Goal: Information Seeking & Learning: Learn about a topic

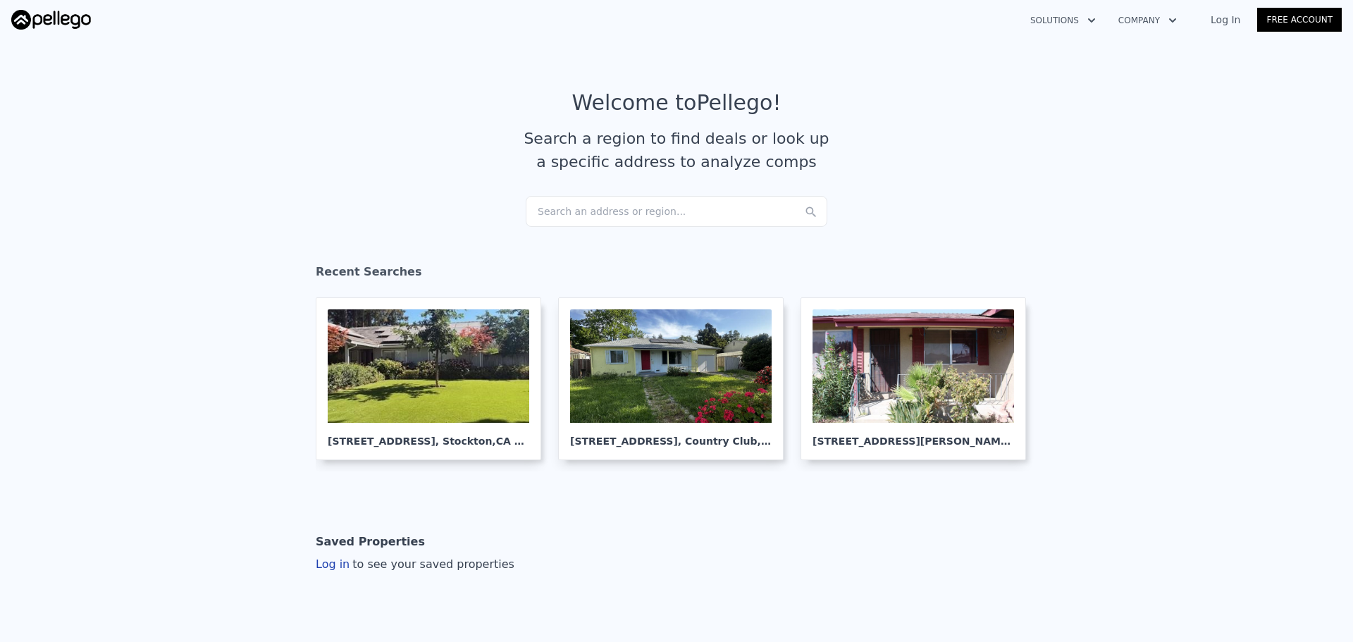
click at [601, 218] on div "Search an address or region..." at bounding box center [677, 211] width 302 height 31
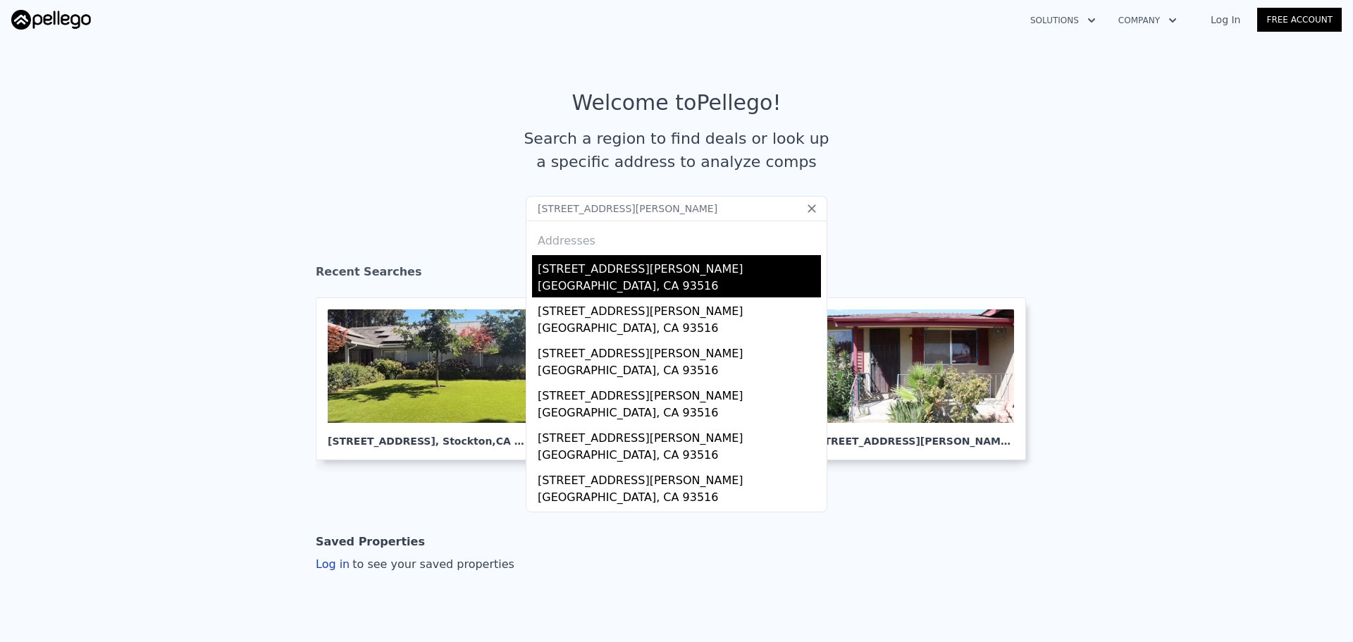
type input "26880 John St, Boron, CA 93516, USA"
click at [597, 282] on div "Boron, CA 93516" at bounding box center [679, 288] width 283 height 20
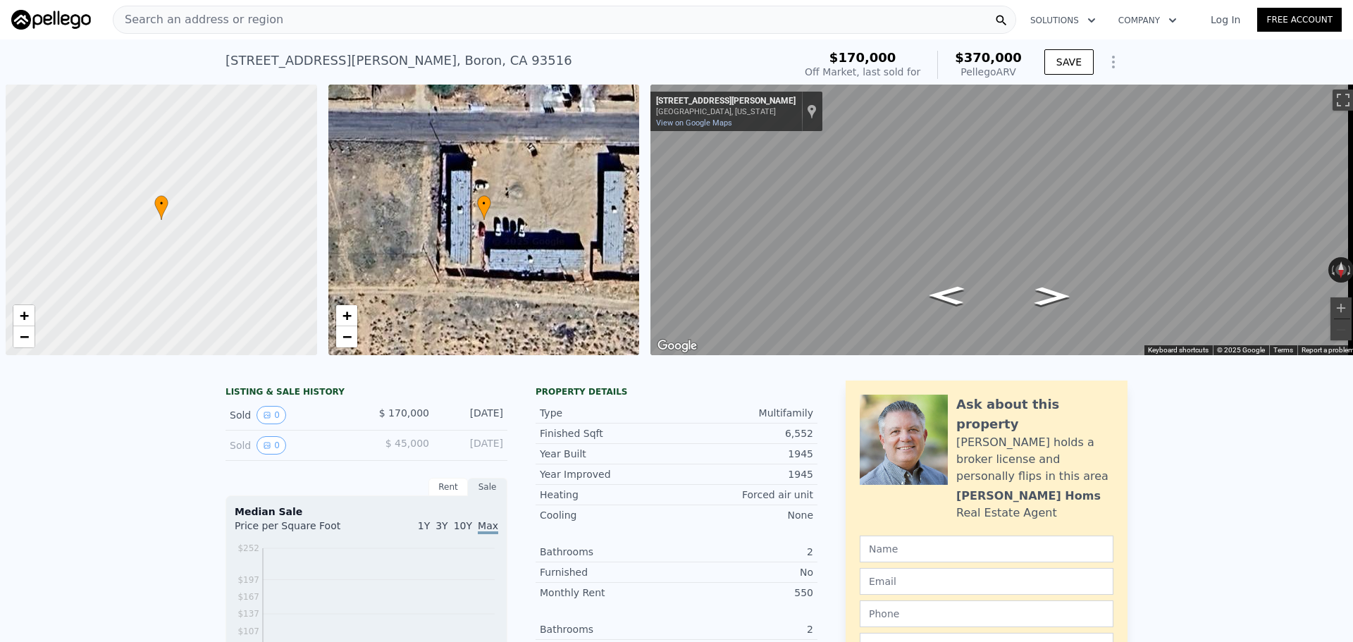
scroll to position [0, 6]
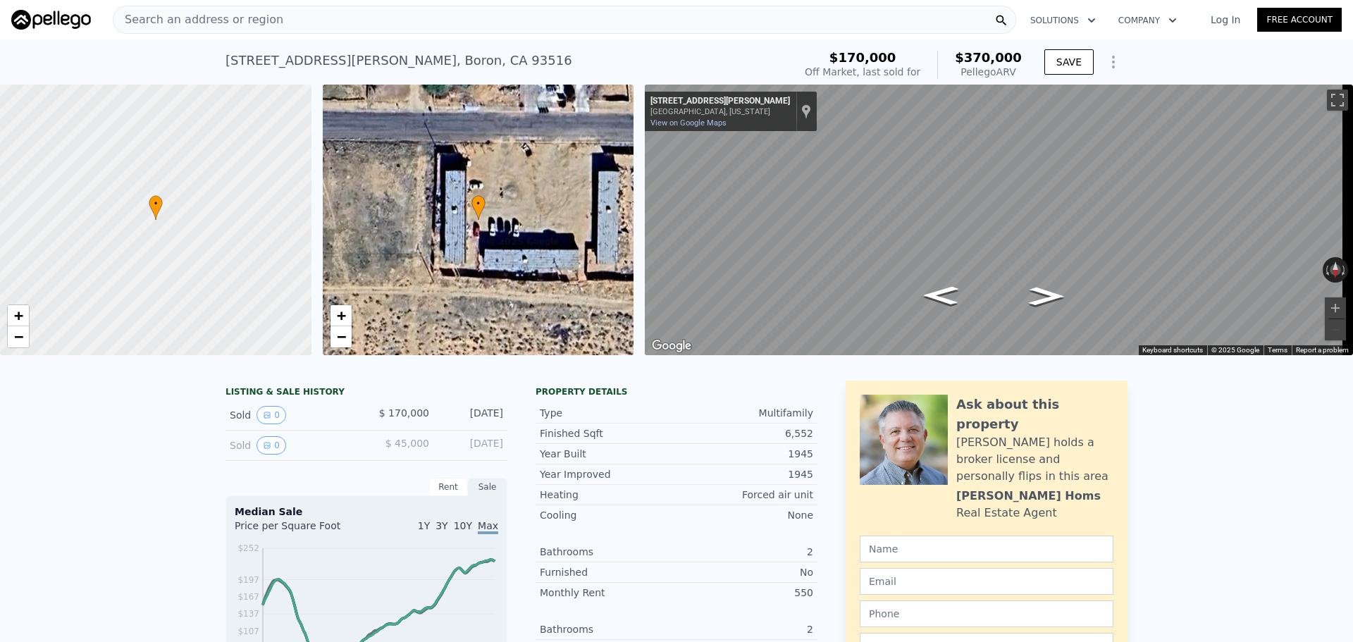
click at [398, 25] on div "Search an address or region" at bounding box center [564, 20] width 903 height 28
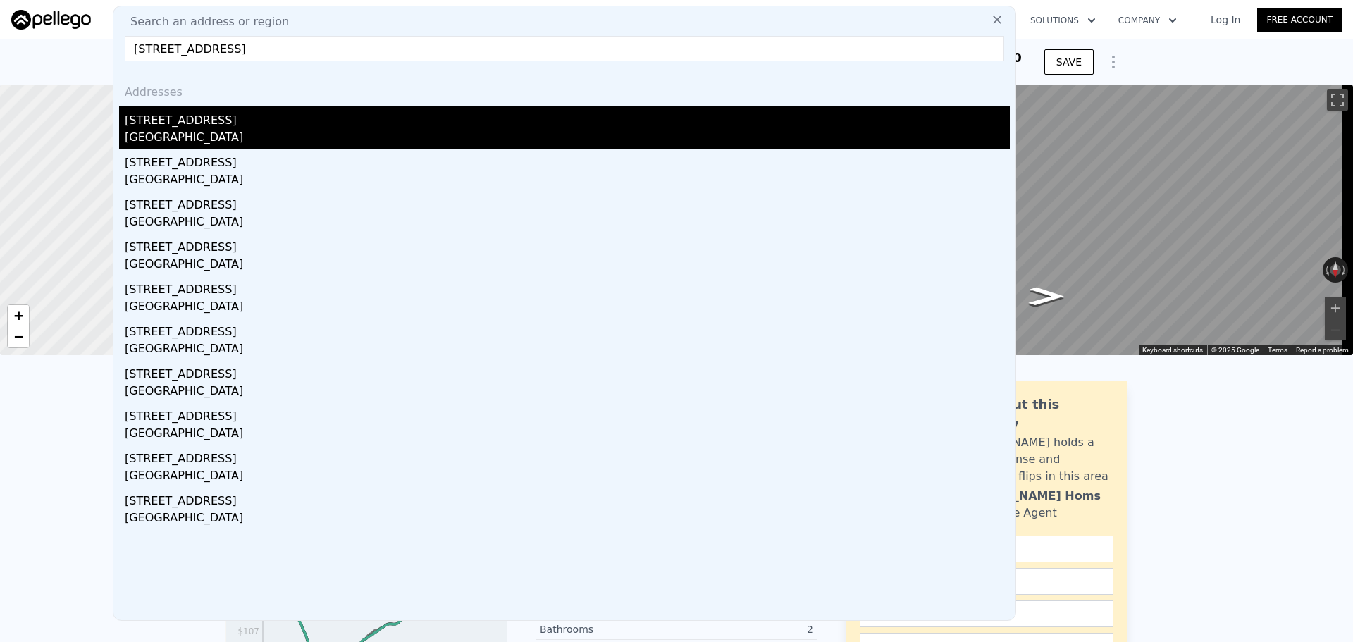
type input "4822 Cimarron St, Los Angeles, CA 90062"
click at [297, 118] on div "[STREET_ADDRESS]" at bounding box center [567, 117] width 885 height 23
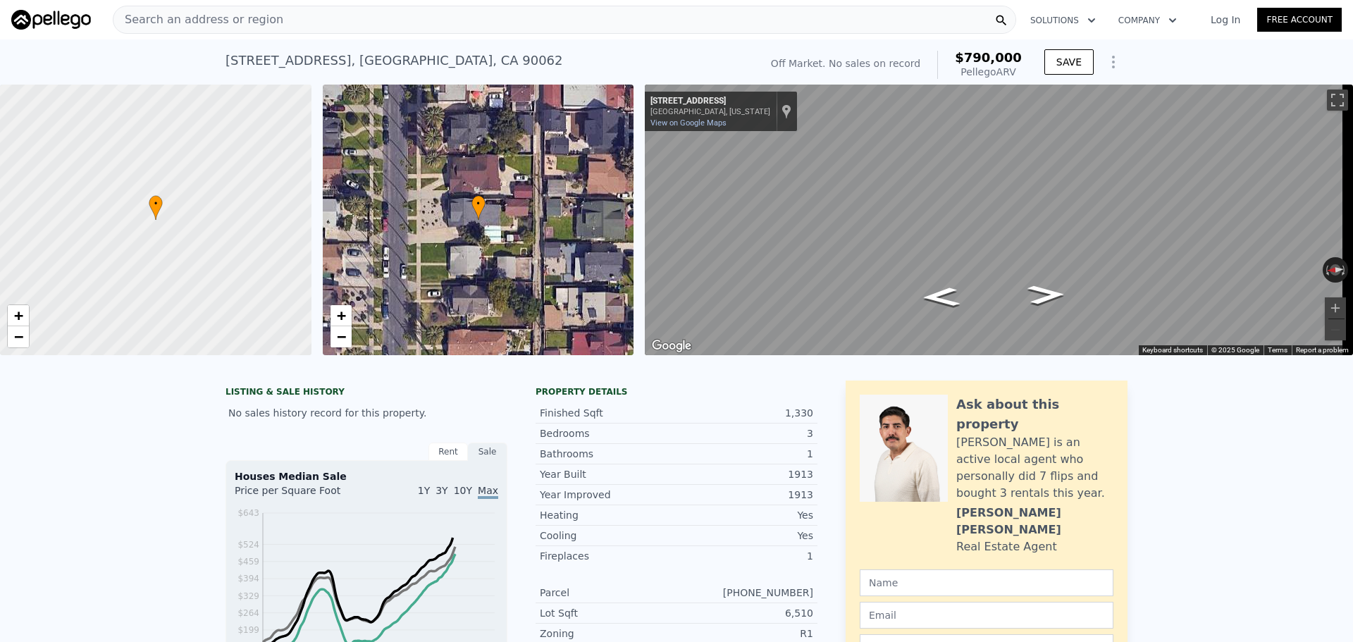
click at [427, 14] on div "Search an address or region" at bounding box center [564, 20] width 903 height 28
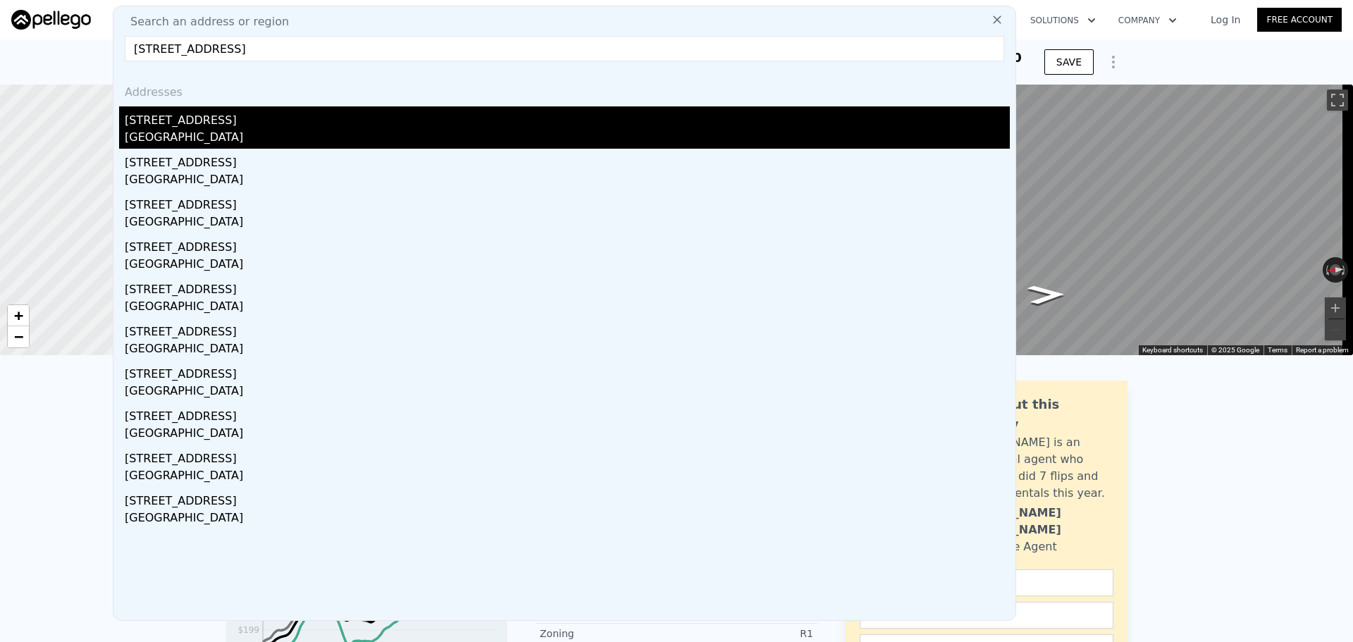
type input "4822 Cimarron Street, Los Angeles, CA 90062"
click at [225, 122] on div "[STREET_ADDRESS]" at bounding box center [567, 117] width 885 height 23
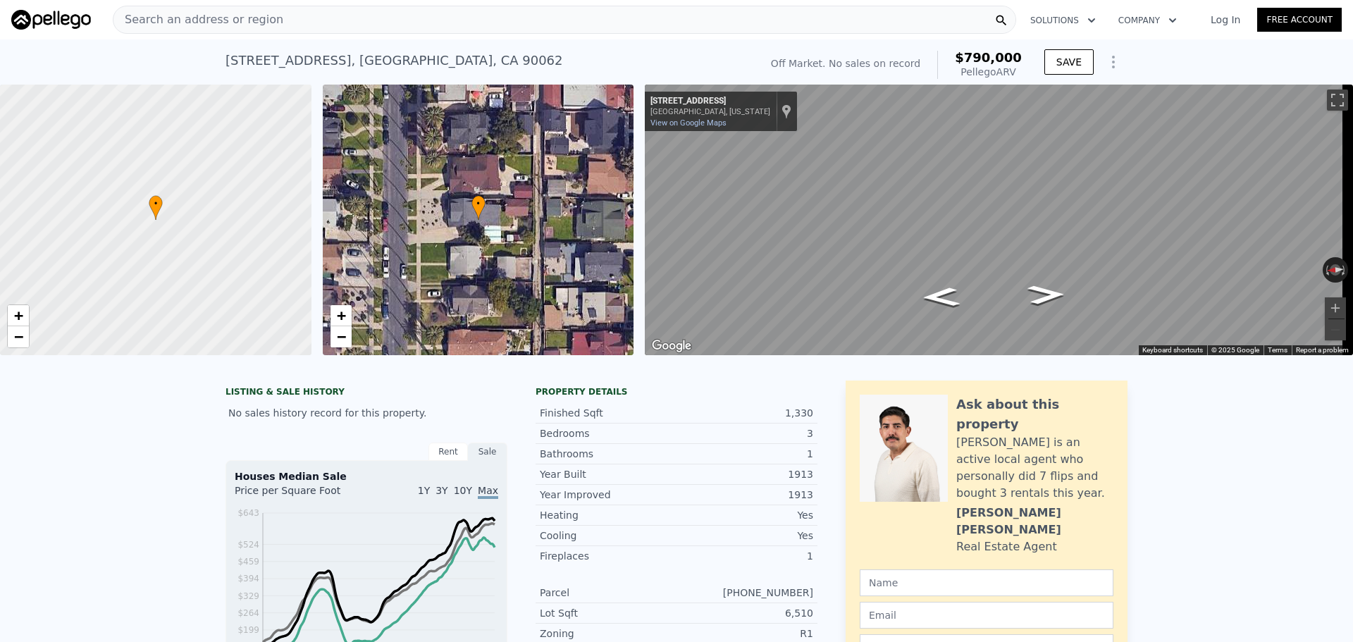
click at [352, 18] on div "Search an address or region" at bounding box center [564, 20] width 903 height 28
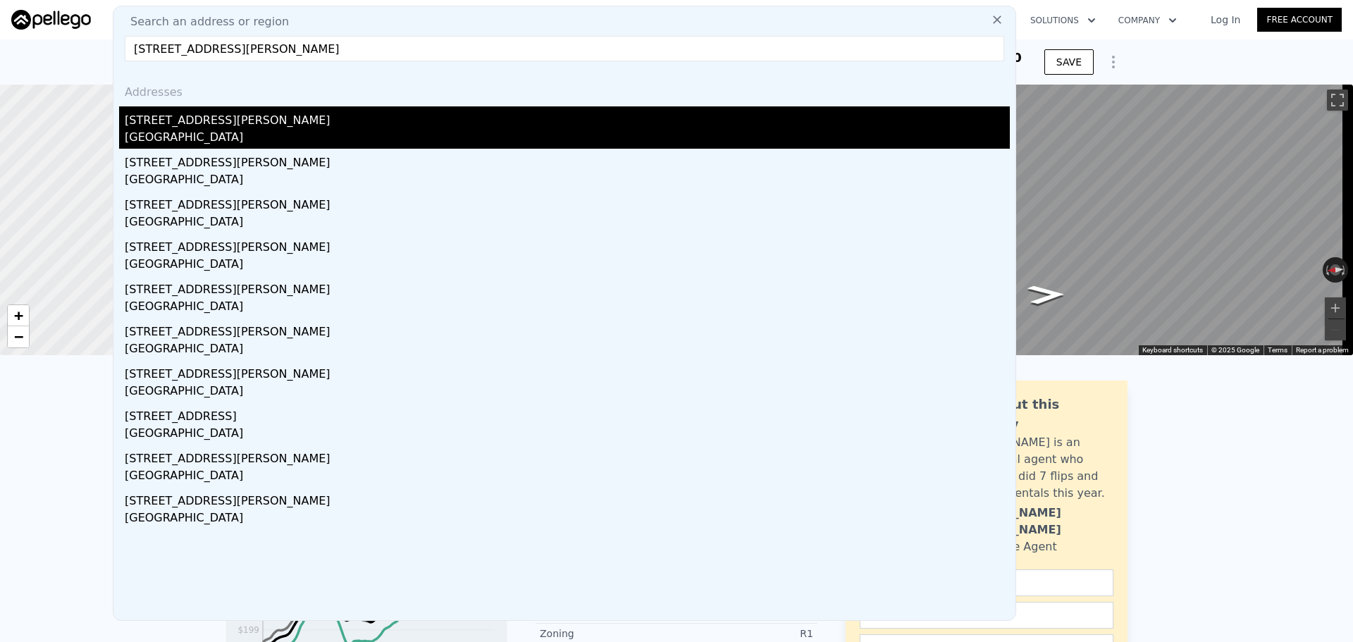
type input "5034 W Slauson Avenue, Ladera Heights, CA 90056"
click at [271, 120] on div "[STREET_ADDRESS][PERSON_NAME]" at bounding box center [567, 117] width 885 height 23
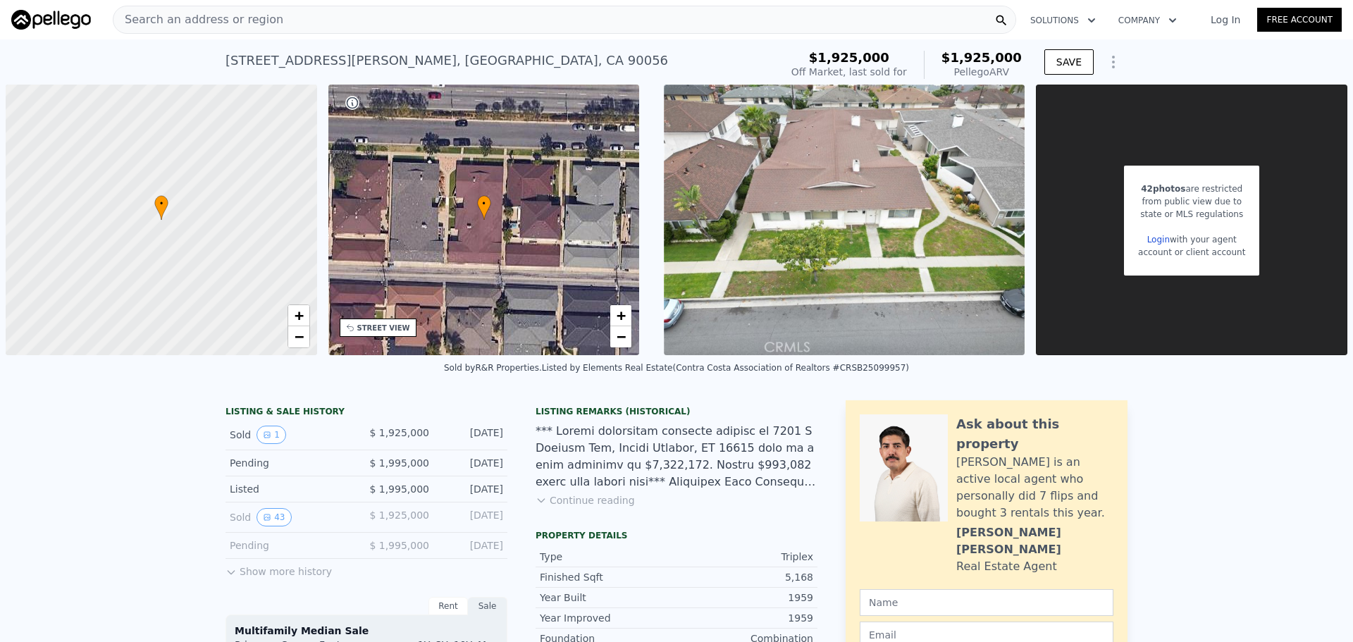
click at [416, 23] on div "Search an address or region" at bounding box center [564, 20] width 903 height 28
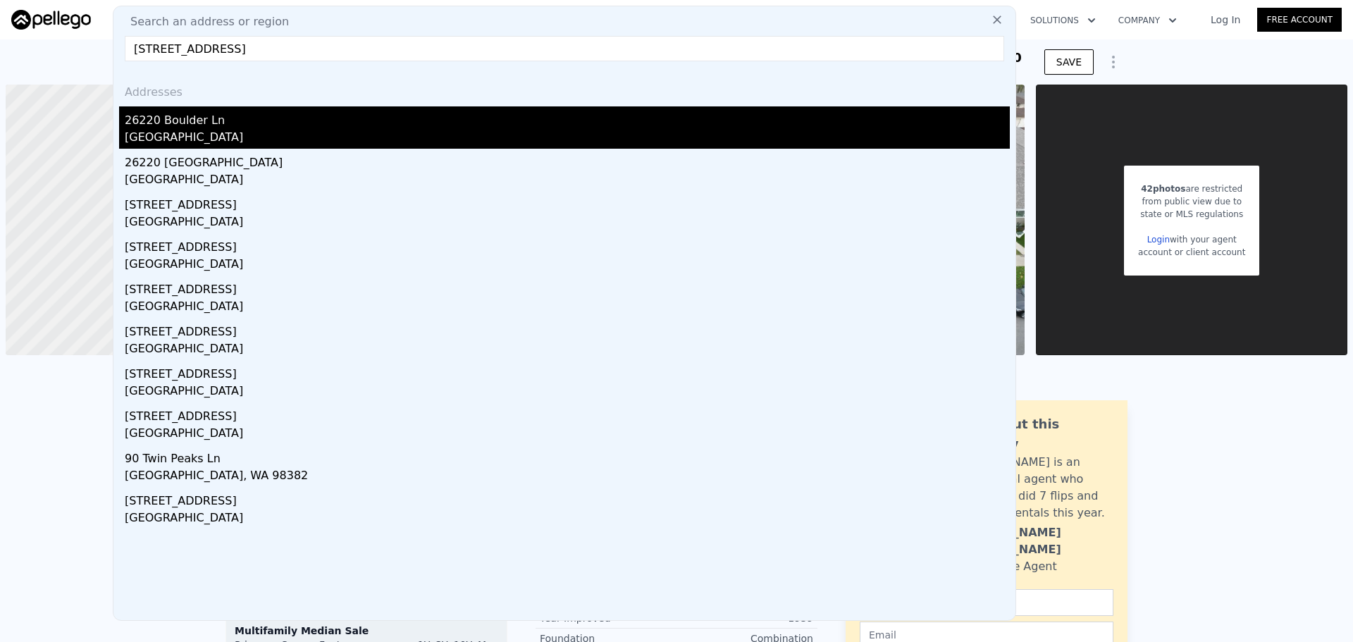
type input "26220 Boulder Ln, Twin Peaks, CA"
click at [271, 114] on div "26220 Boulder Ln" at bounding box center [567, 117] width 885 height 23
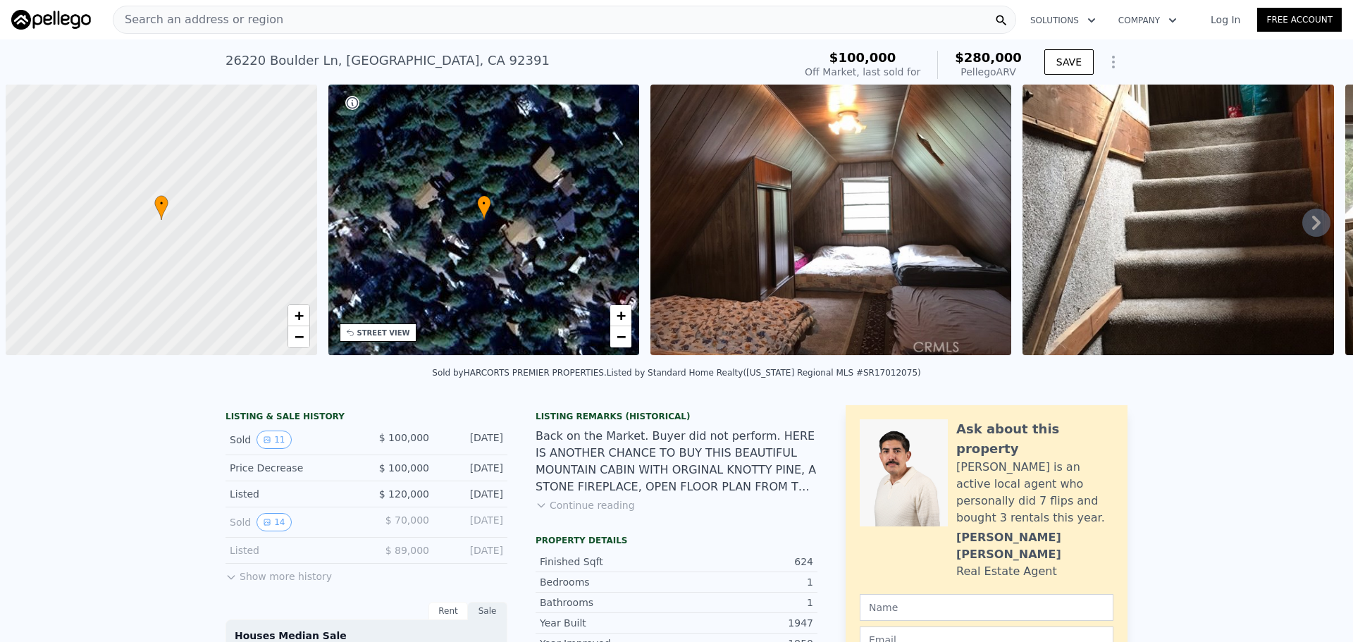
scroll to position [0, 6]
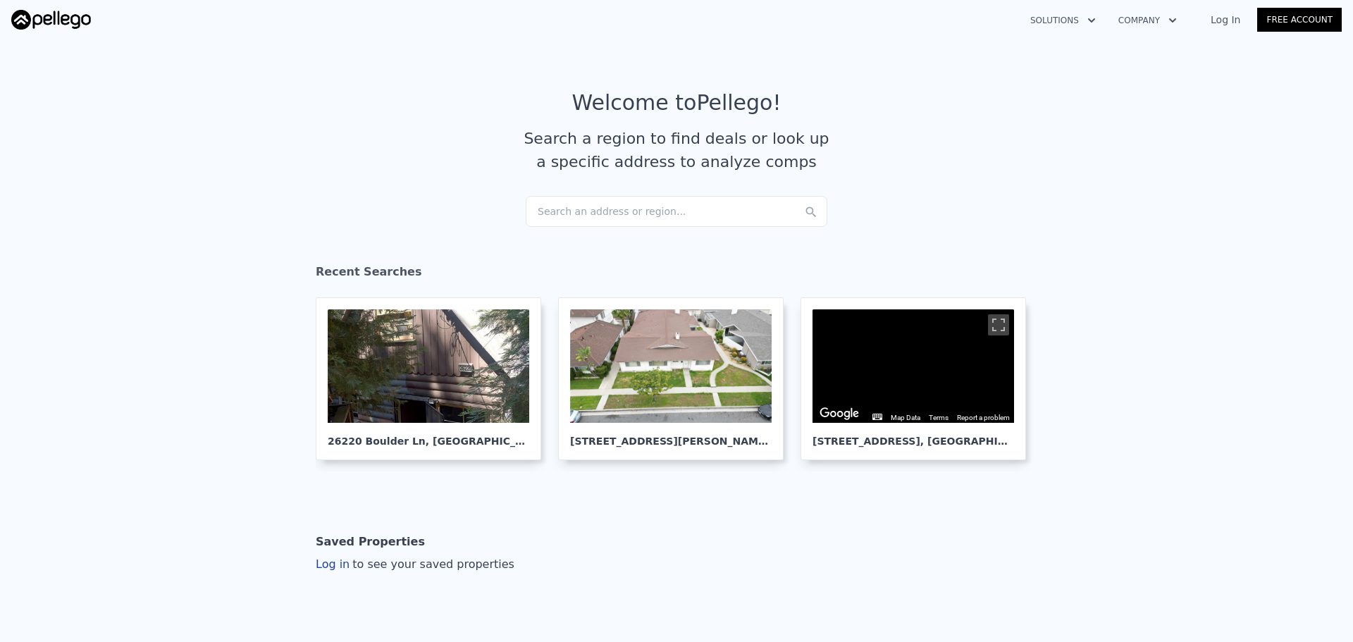
click at [614, 219] on div "Search an address or region..." at bounding box center [677, 211] width 302 height 31
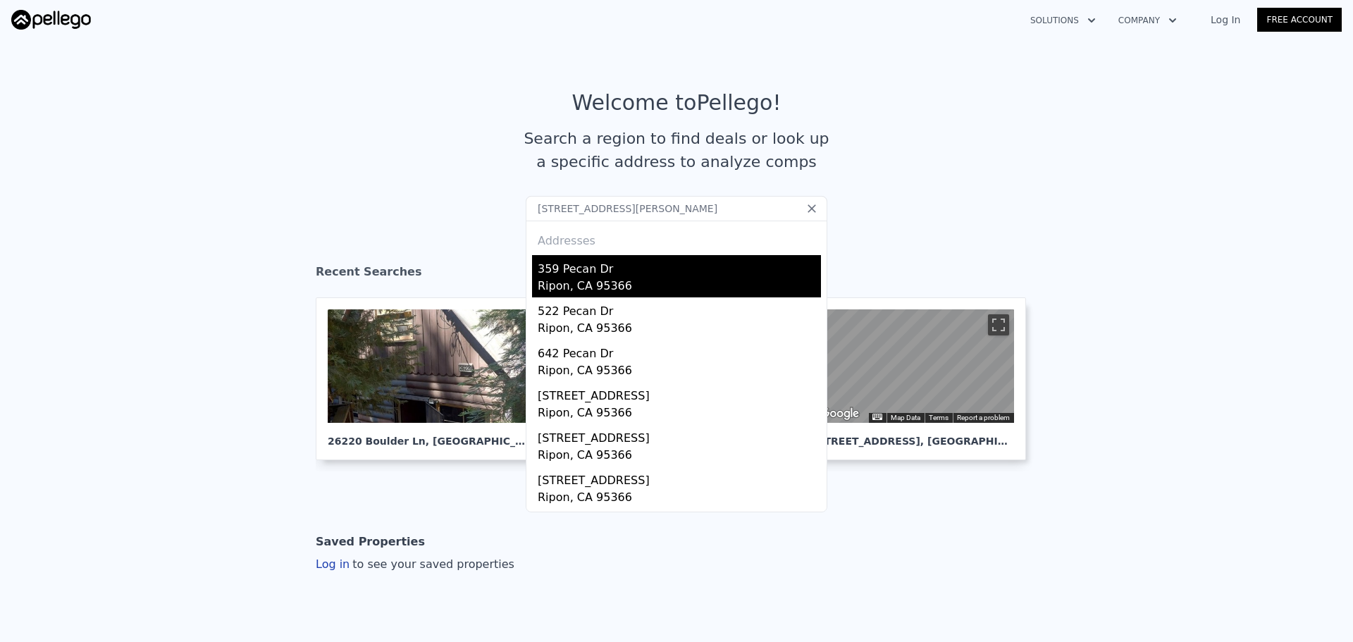
type input "[STREET_ADDRESS][PERSON_NAME]"
click at [585, 287] on div "Ripon, CA 95366" at bounding box center [679, 288] width 283 height 20
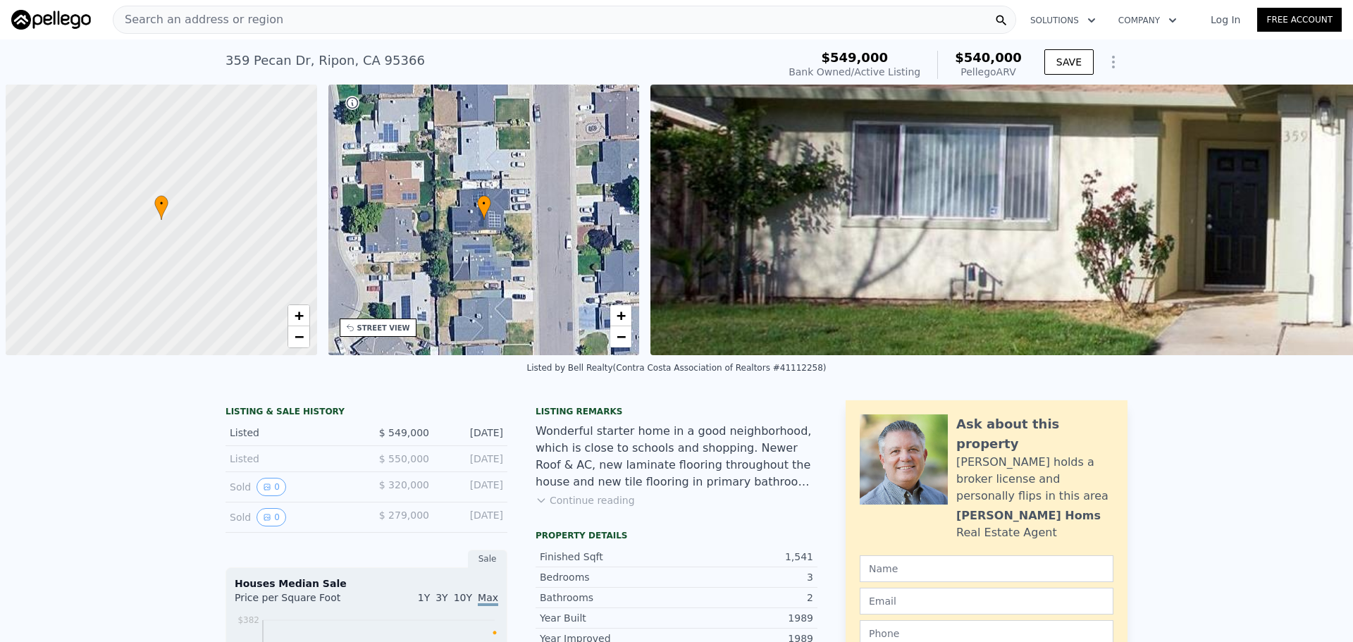
scroll to position [0, 6]
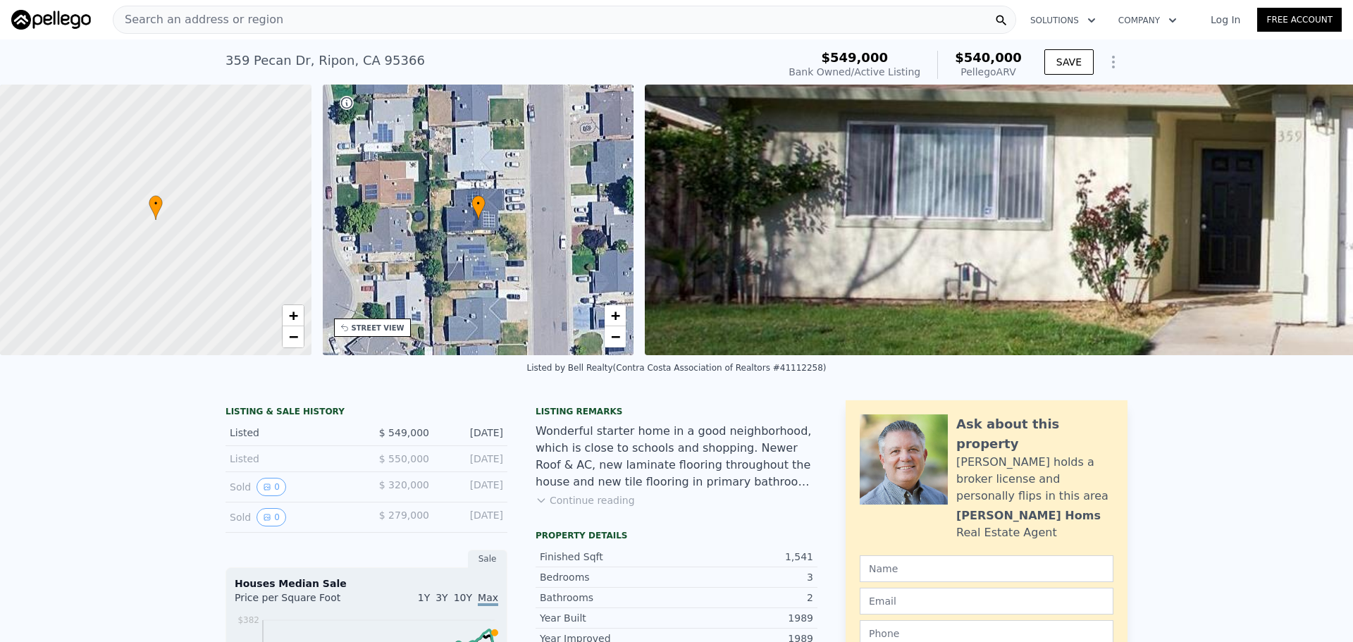
click at [406, 18] on div "Search an address or region" at bounding box center [564, 20] width 903 height 28
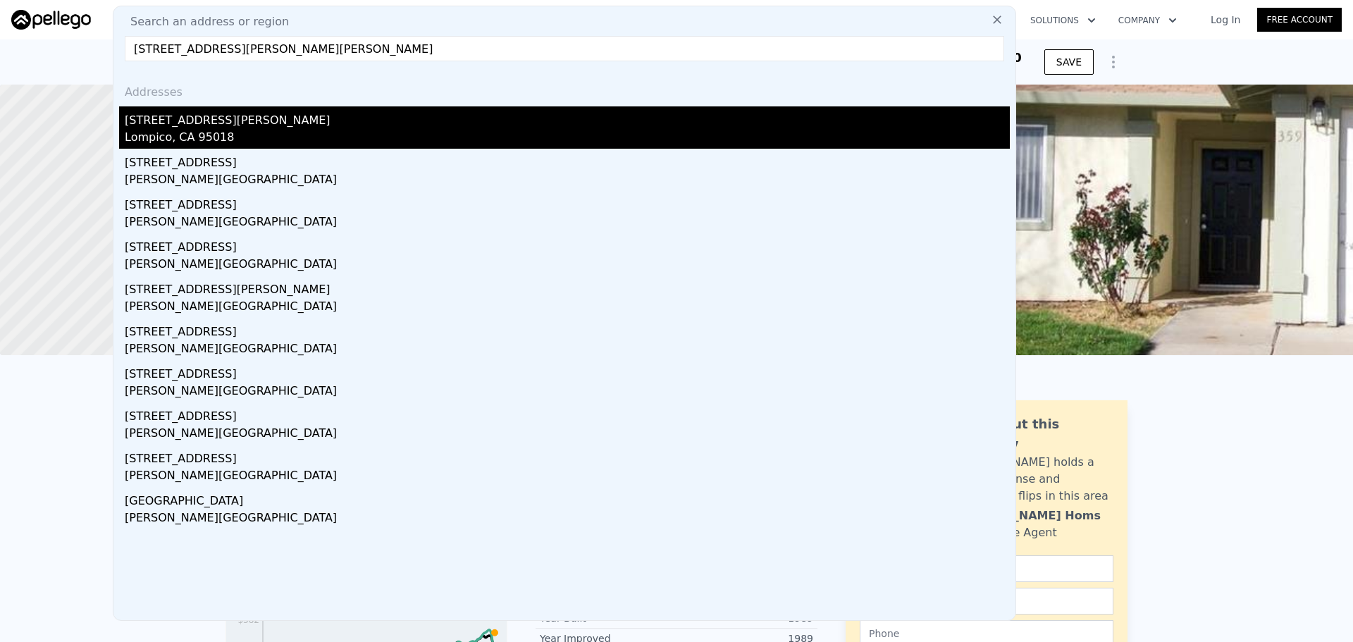
type input "[STREET_ADDRESS][PERSON_NAME][PERSON_NAME]"
click at [187, 118] on div "[STREET_ADDRESS][PERSON_NAME]" at bounding box center [567, 117] width 885 height 23
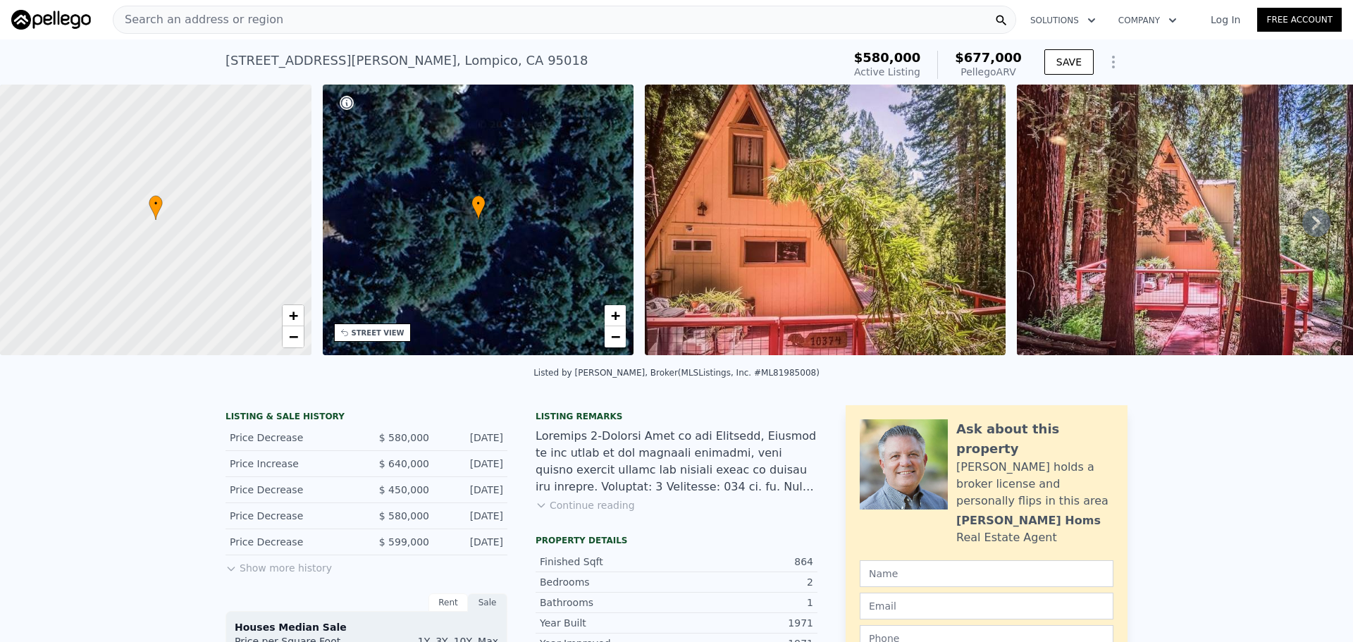
click at [513, 20] on div "Search an address or region" at bounding box center [564, 20] width 903 height 28
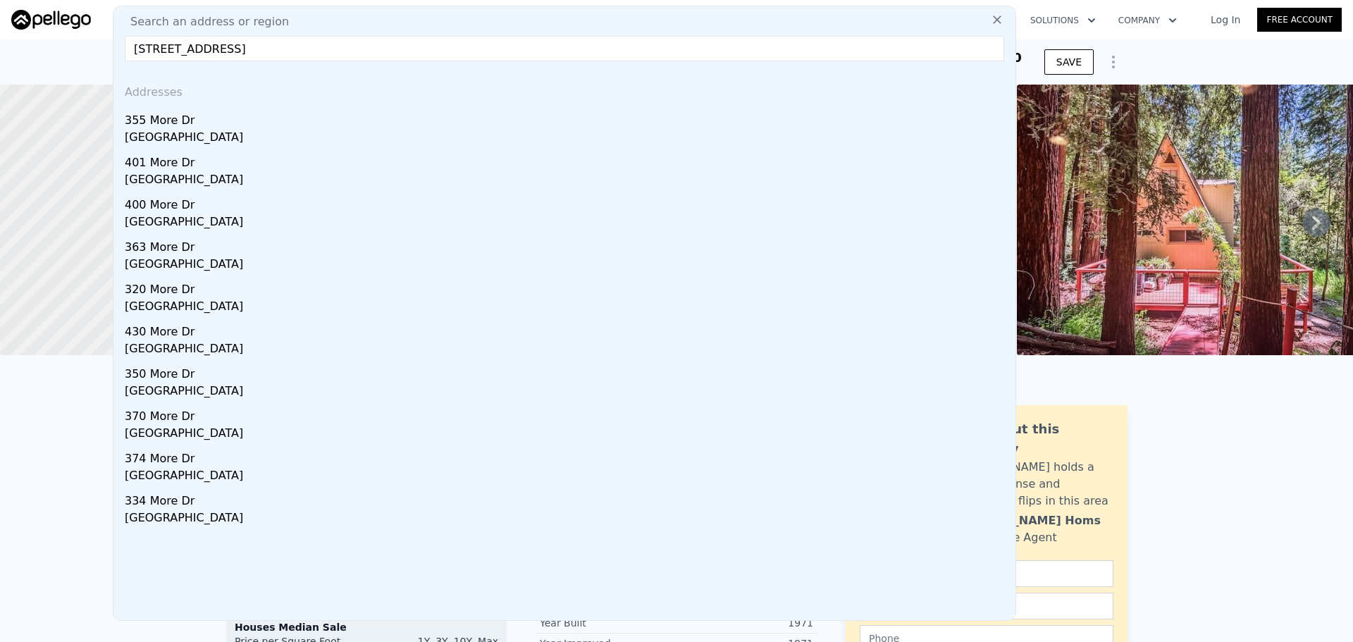
drag, startPoint x: 354, startPoint y: 106, endPoint x: 291, endPoint y: 100, distance: 63.0
click at [291, 100] on div "Addresses" at bounding box center [564, 90] width 891 height 34
click at [261, 55] on input "[STREET_ADDRESS]" at bounding box center [564, 48] width 879 height 25
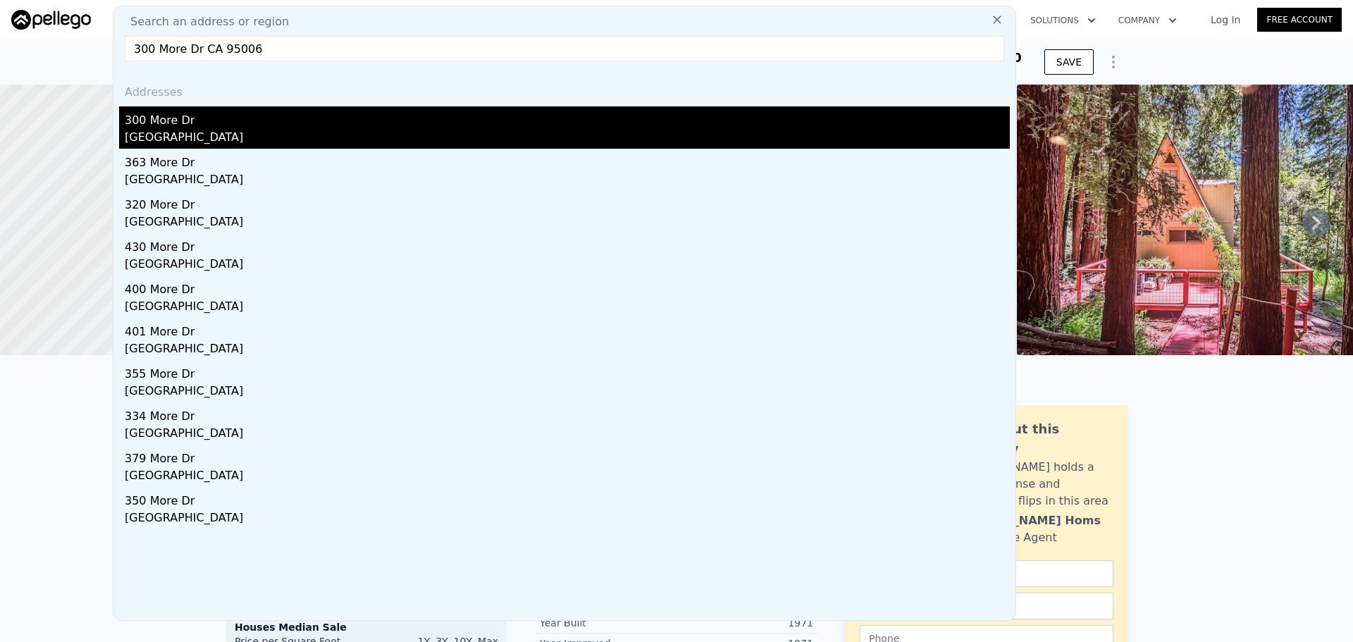
type input "300 More Dr CA 95006"
click at [318, 119] on div "300 More Dr" at bounding box center [567, 117] width 885 height 23
